Goal: Navigation & Orientation: Find specific page/section

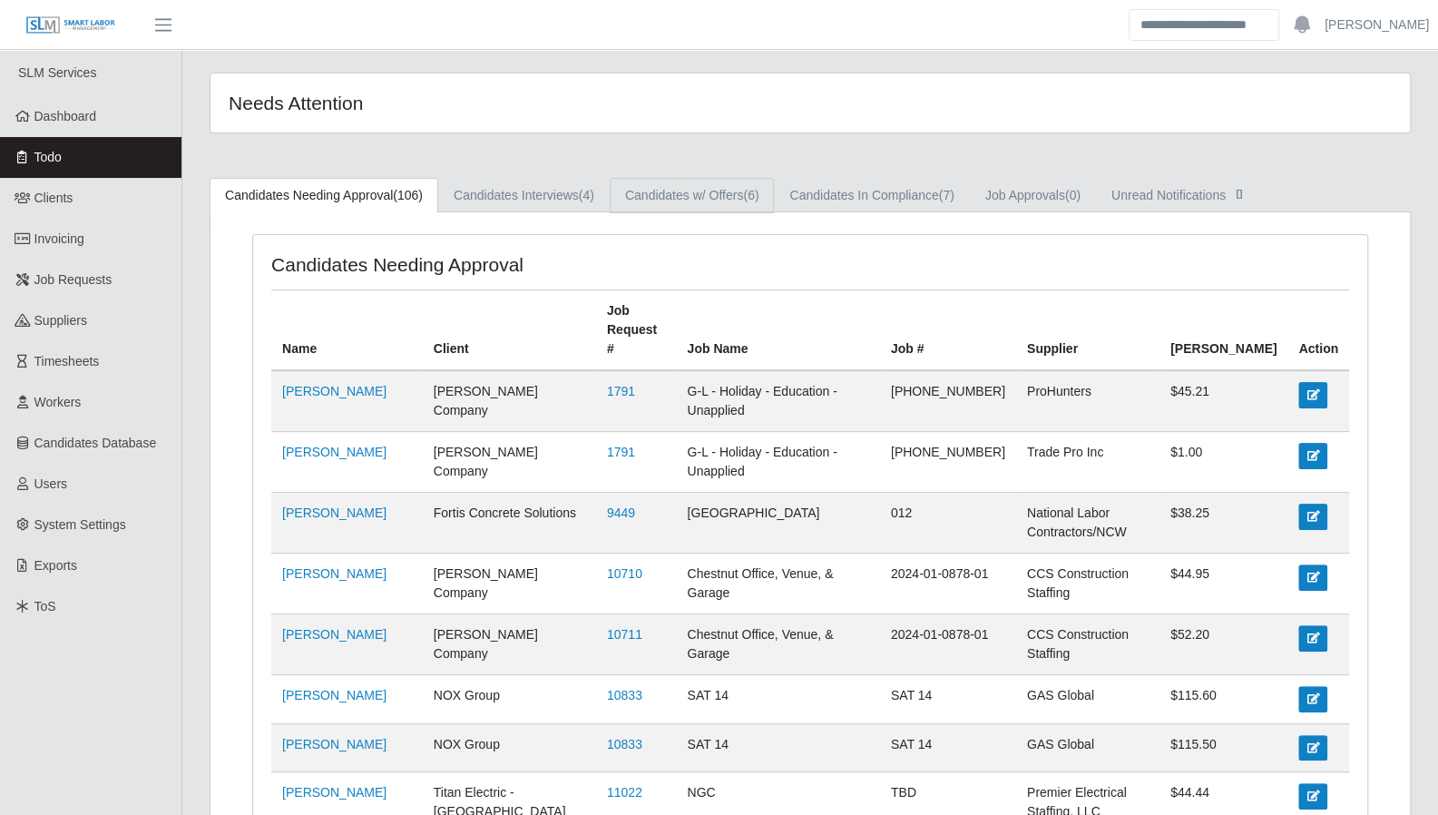
click at [669, 197] on link "Candidates w/ Offers (6)" at bounding box center [692, 195] width 165 height 35
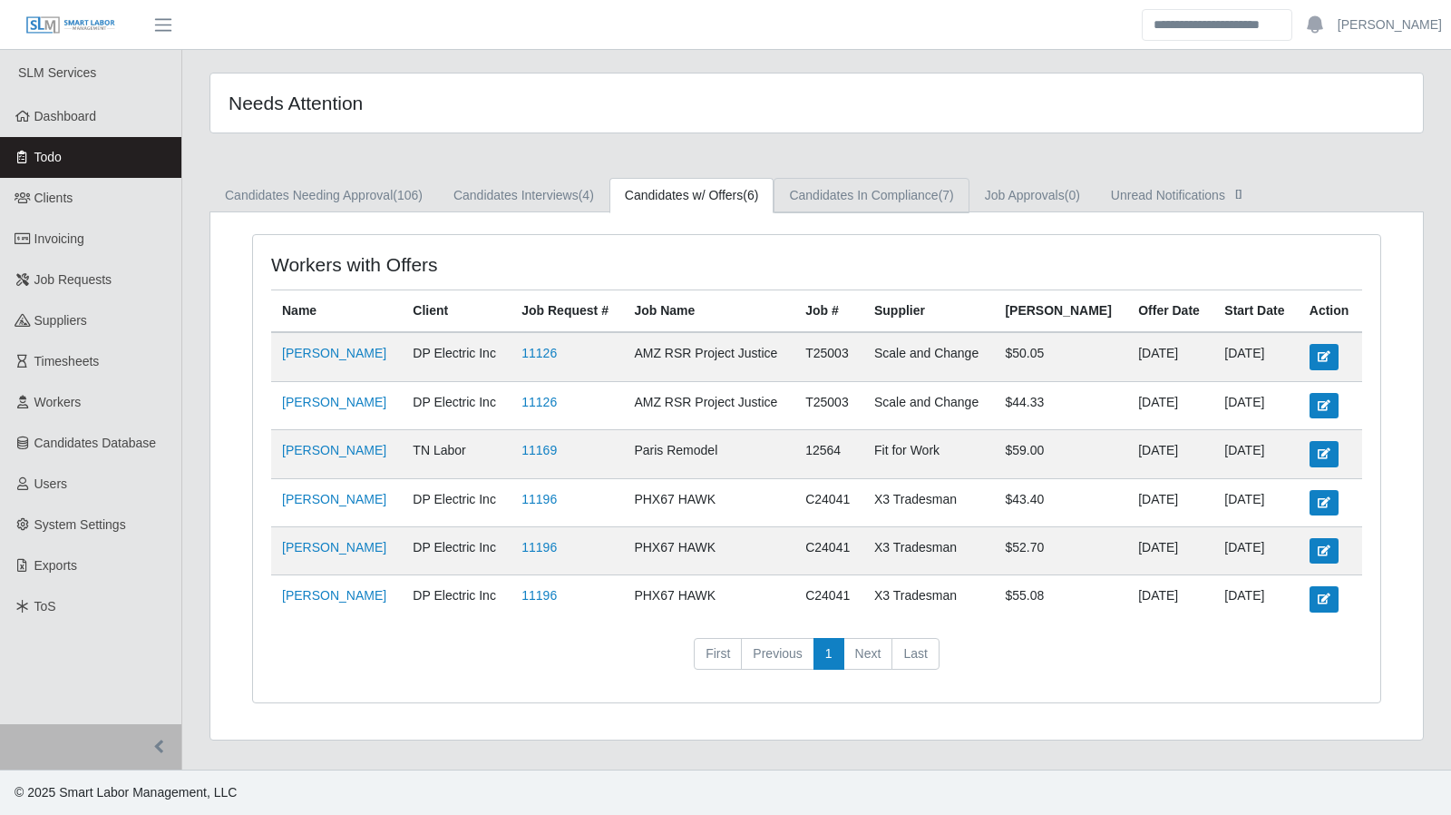
click at [829, 192] on link "Candidates In Compliance (7)" at bounding box center [871, 195] width 195 height 35
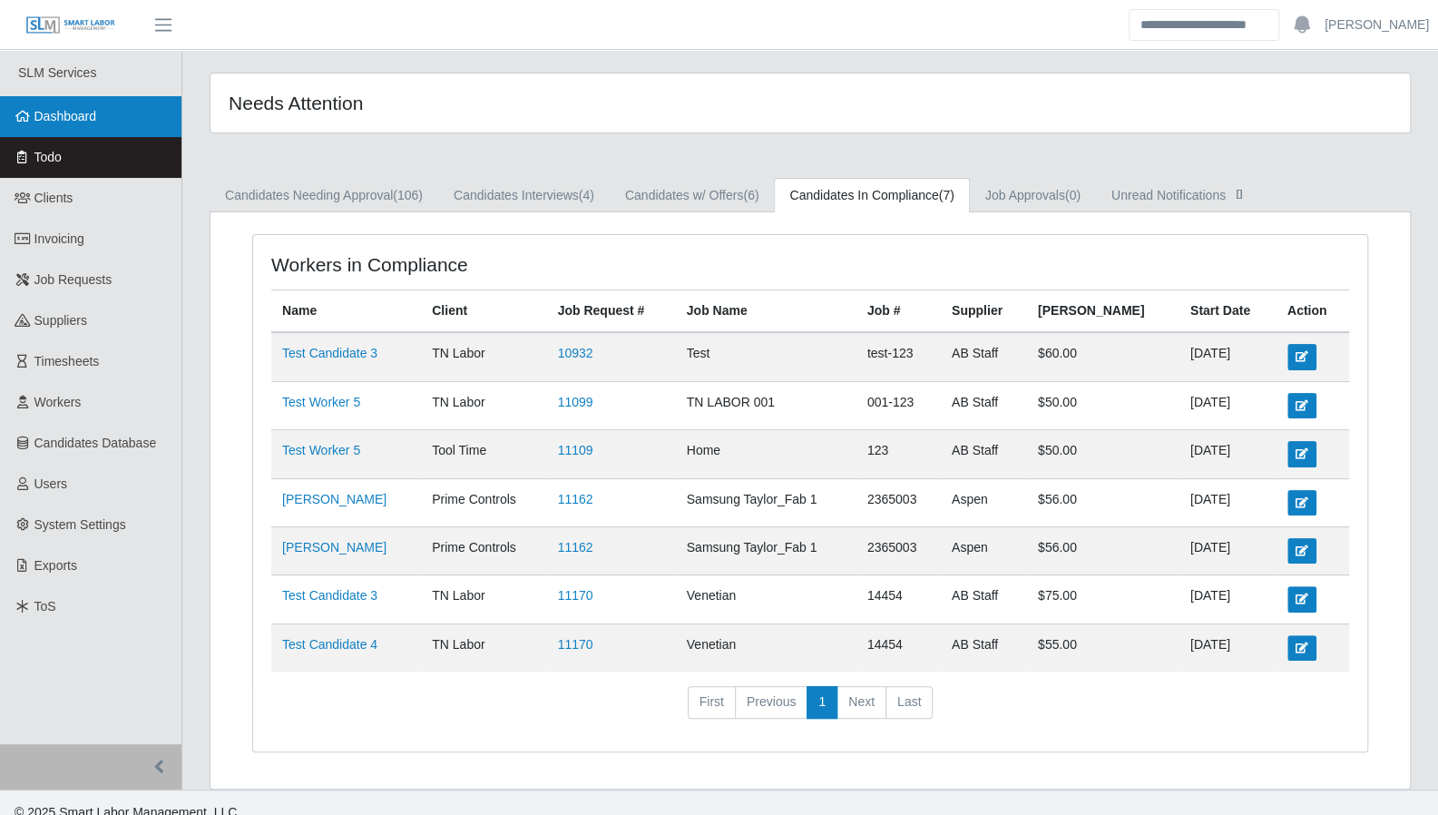
click at [118, 124] on link "Dashboard" at bounding box center [90, 116] width 181 height 41
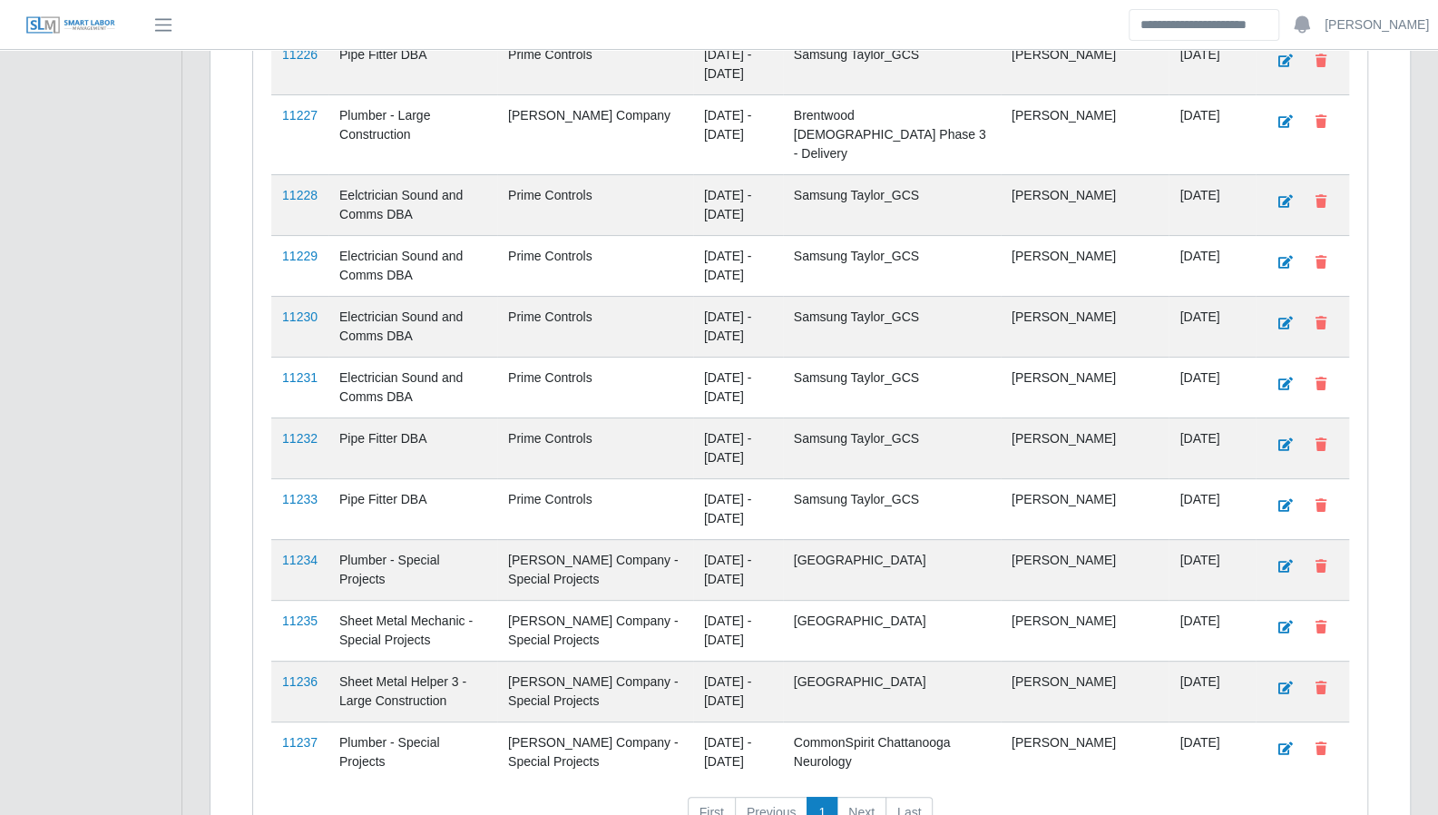
scroll to position [4434, 0]
